Goal: Task Accomplishment & Management: Use online tool/utility

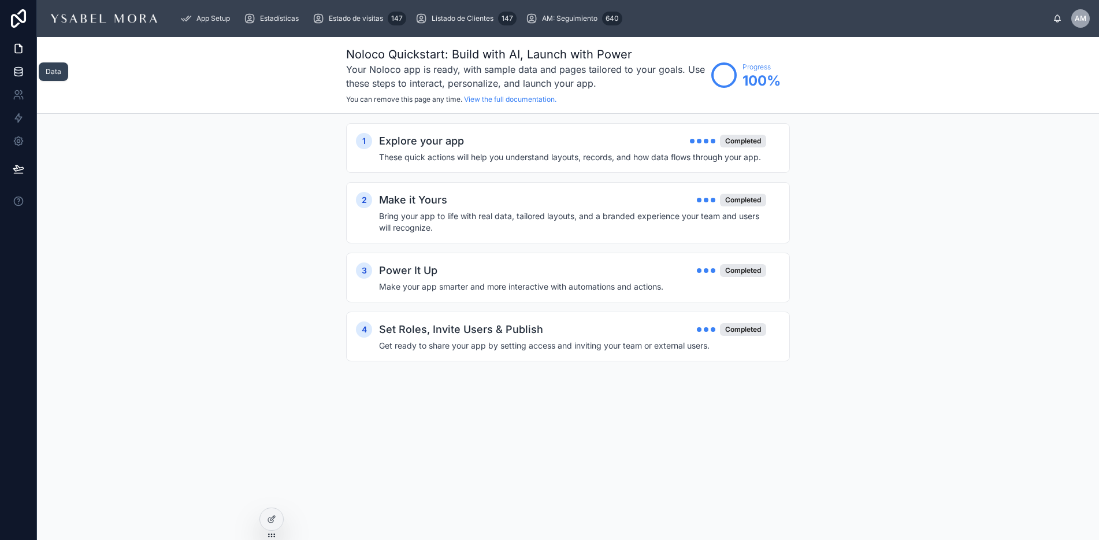
click at [13, 73] on icon at bounding box center [19, 72] width 12 height 12
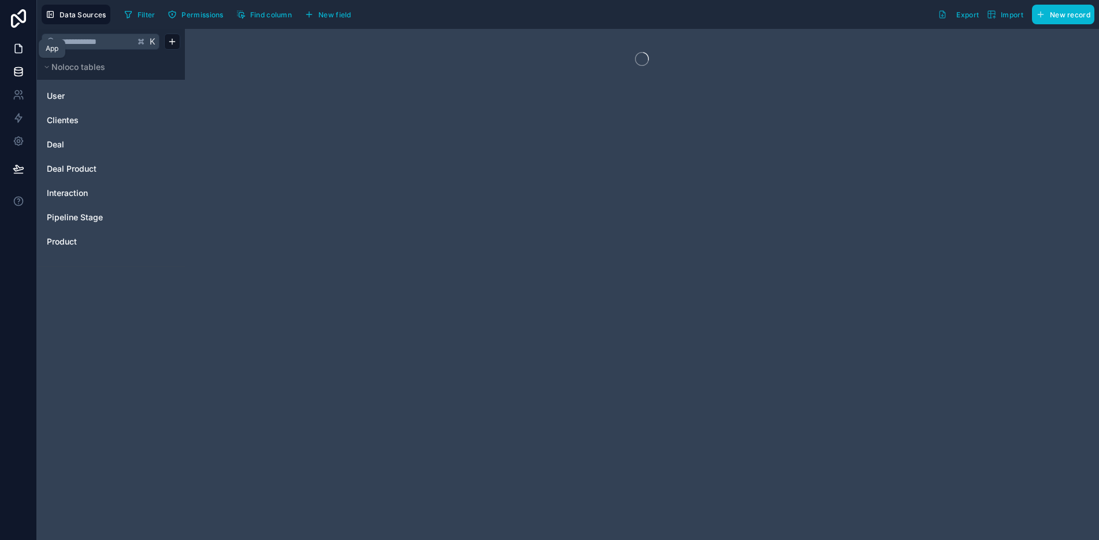
click at [20, 52] on icon at bounding box center [18, 48] width 7 height 9
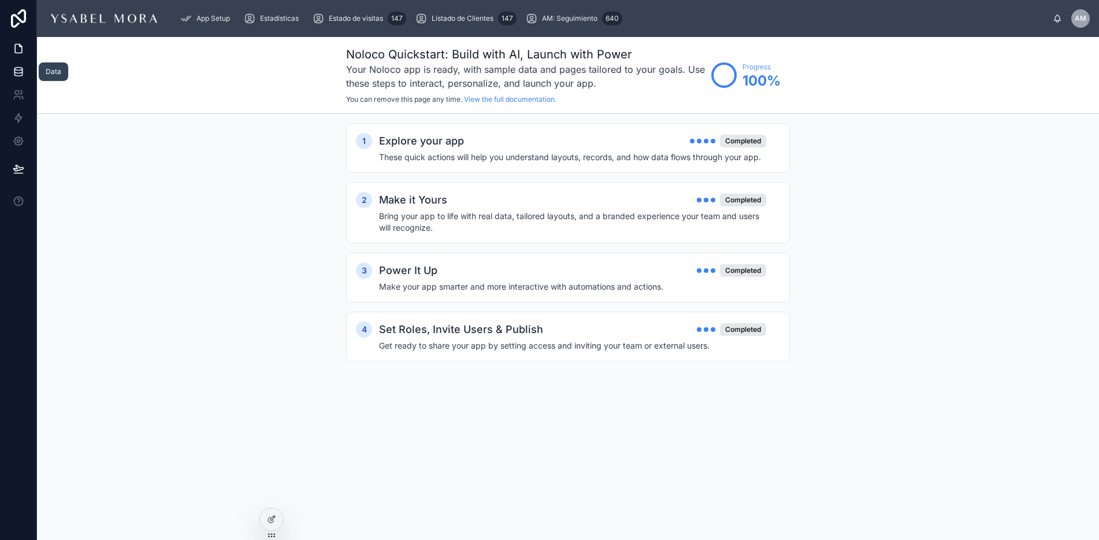
click at [23, 73] on icon at bounding box center [19, 72] width 12 height 12
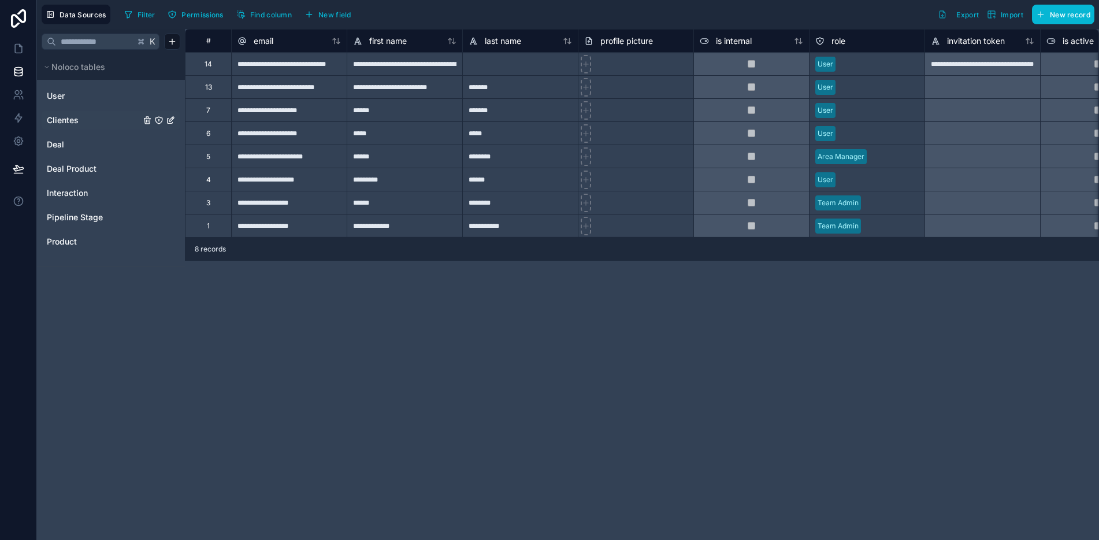
click at [67, 121] on span "Clientes" at bounding box center [63, 120] width 32 height 12
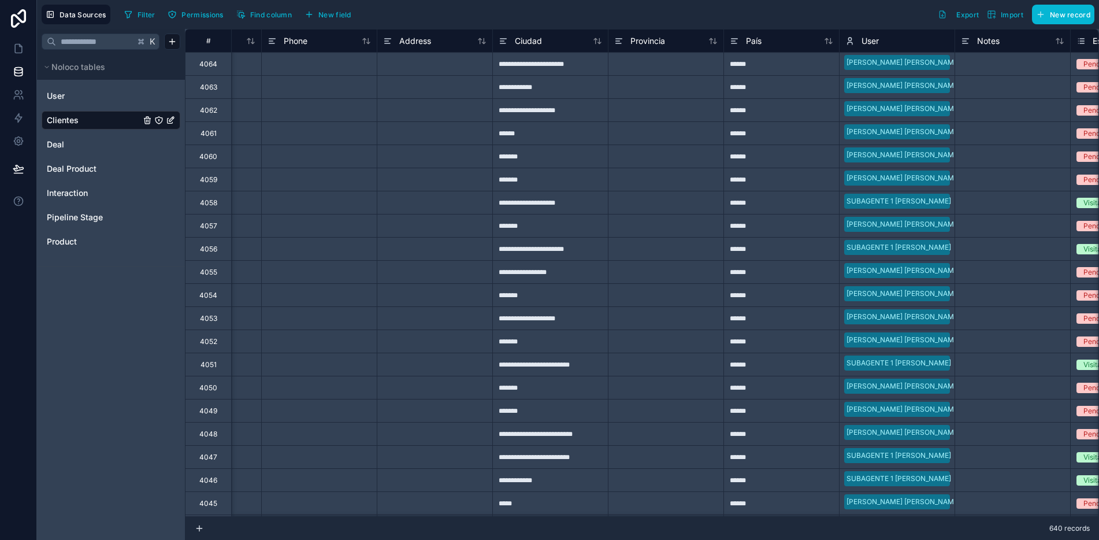
scroll to position [0, 358]
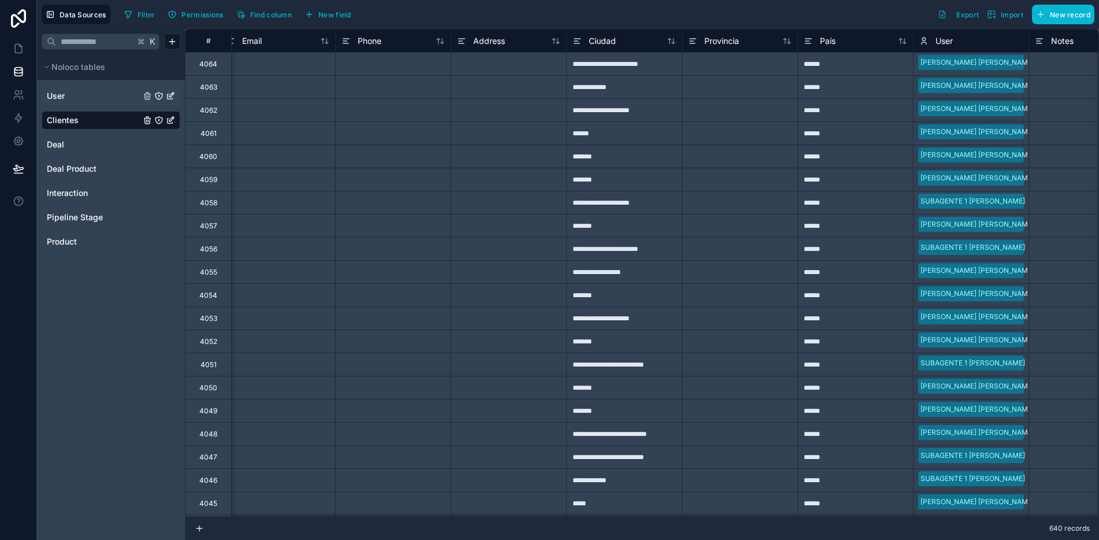
click at [67, 101] on link "User" at bounding box center [94, 96] width 94 height 12
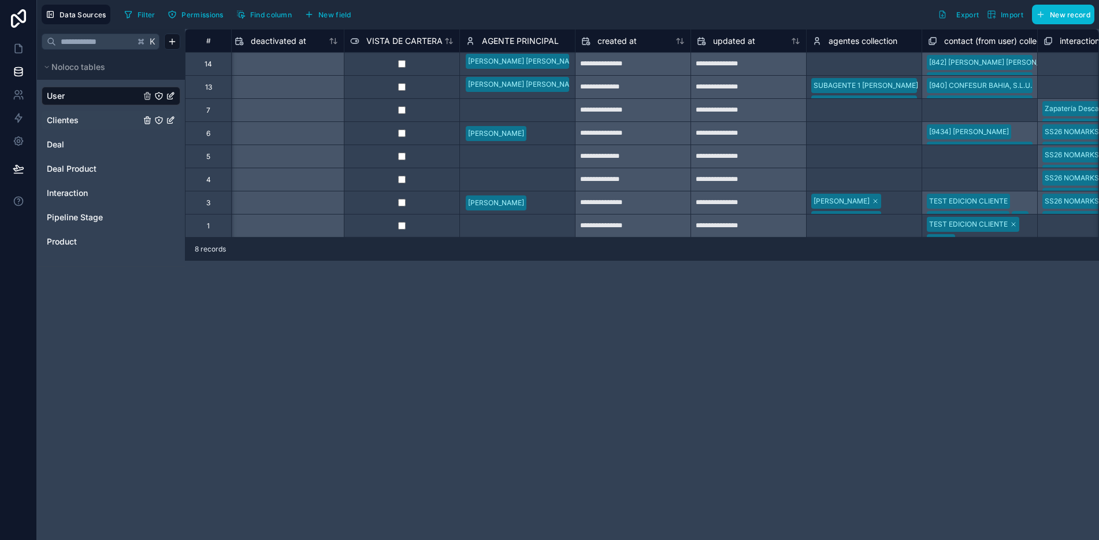
scroll to position [0, 1144]
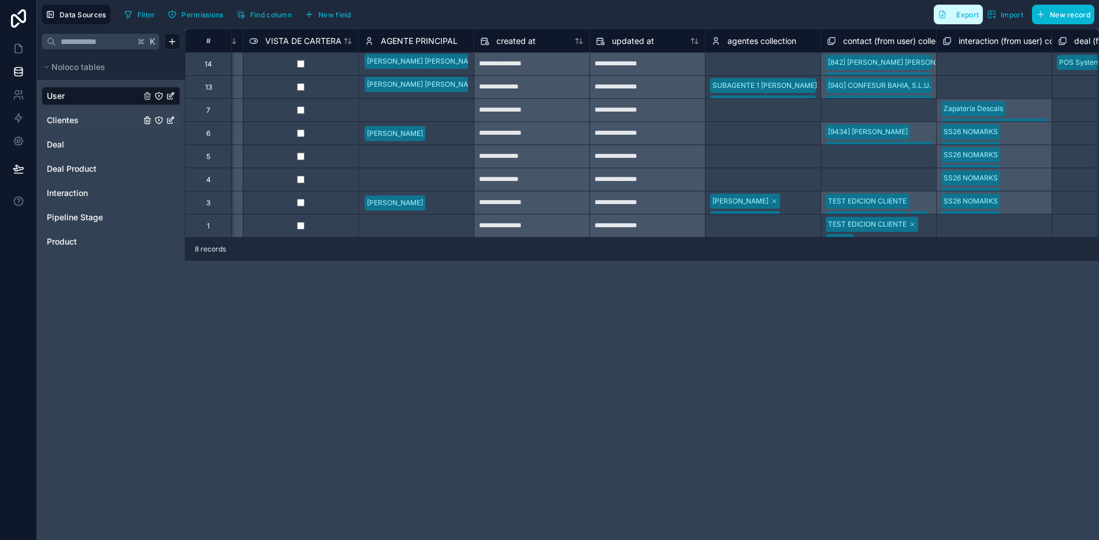
click at [964, 14] on span "Export" at bounding box center [967, 14] width 23 height 9
